Goal: Answer question/provide support

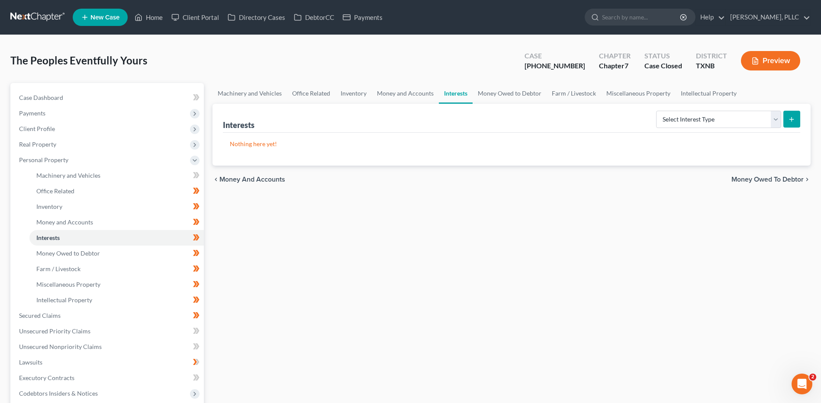
click at [232, 52] on div "The Peoples Eventfully Yours Upgraded Case [PHONE_NUMBER] Chapter Chapter 7 Sta…" at bounding box center [410, 64] width 800 height 38
click at [193, 67] on div "The Peoples Eventfully Yours Upgraded Case [PHONE_NUMBER] Chapter Chapter 7 Sta…" at bounding box center [410, 64] width 800 height 38
click at [153, 14] on link "Home" at bounding box center [148, 18] width 37 height 16
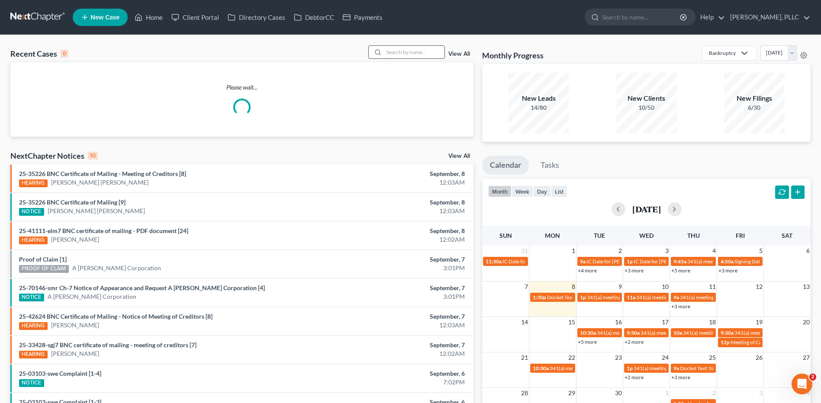
click at [402, 51] on input "search" at bounding box center [414, 52] width 61 height 13
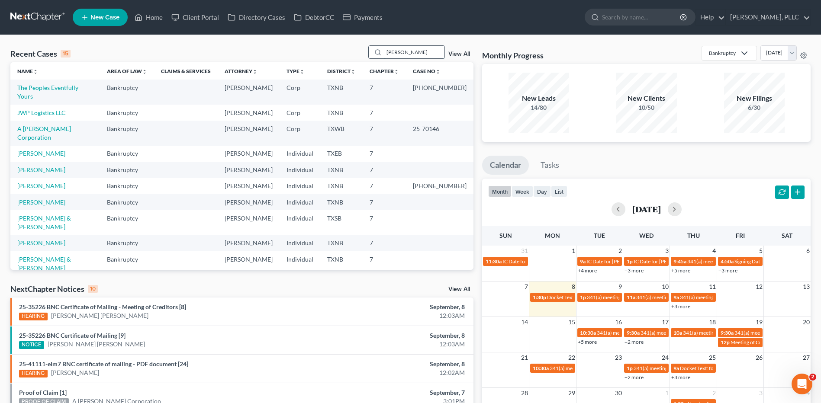
type input "Lashanta Witherspoon"
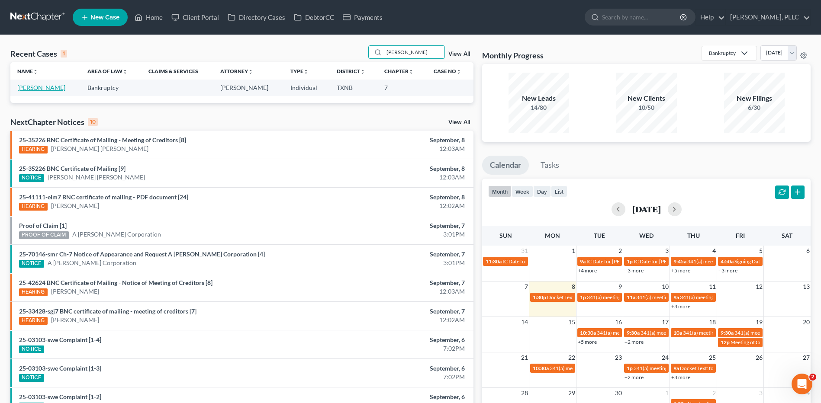
click at [58, 88] on link "Witherspoon, Lashanta" at bounding box center [41, 87] width 48 height 7
select select "6"
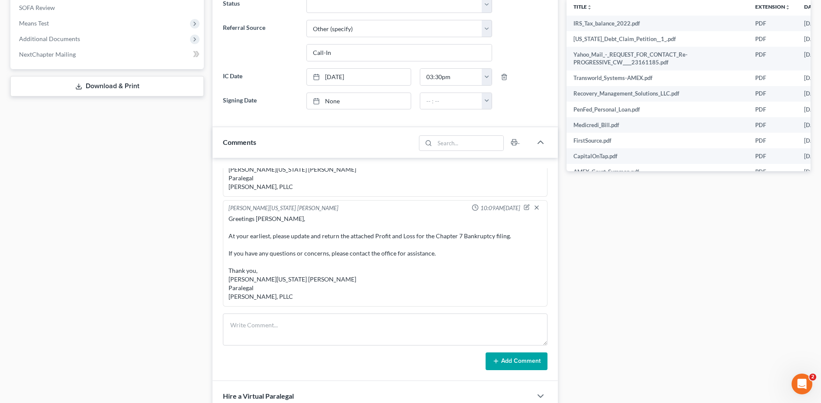
scroll to position [426, 0]
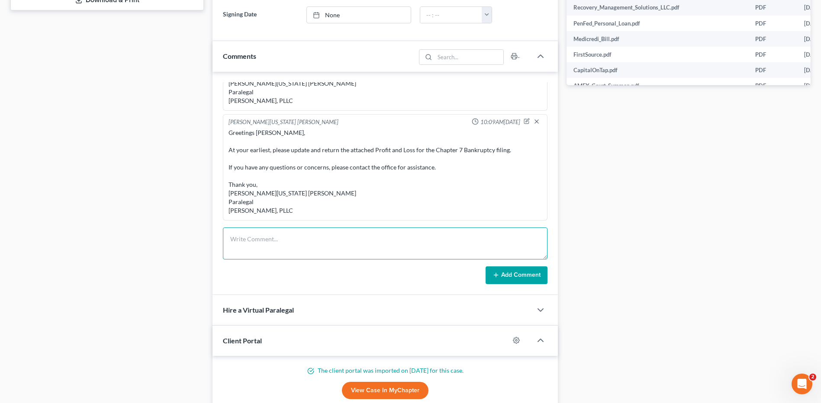
paste textarea "Greetings LaShanta Witherspoon, No problem, Ma'am. You can send the information…"
type textarea "Greetings LaShanta Witherspoon, No problem, Ma'am. You can send the information…"
click at [508, 273] on button "Add Comment" at bounding box center [517, 276] width 62 height 18
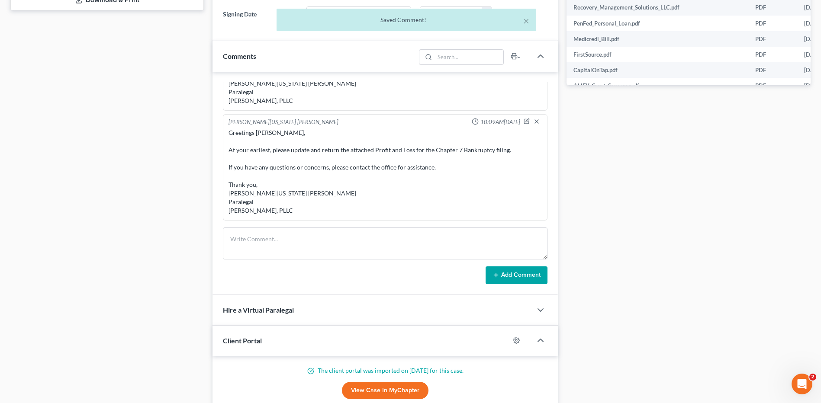
scroll to position [1310, 0]
